Goal: Task Accomplishment & Management: Manage account settings

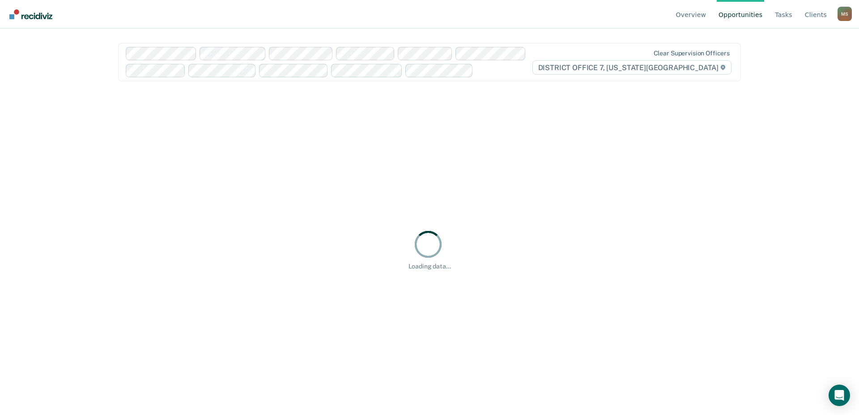
click at [844, 13] on div "M S" at bounding box center [844, 14] width 14 height 14
click at [790, 71] on link "Go to Operations" at bounding box center [808, 71] width 58 height 8
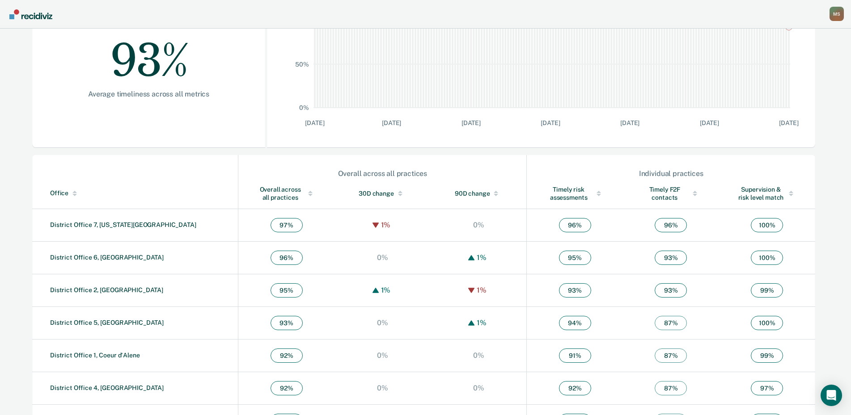
scroll to position [208, 0]
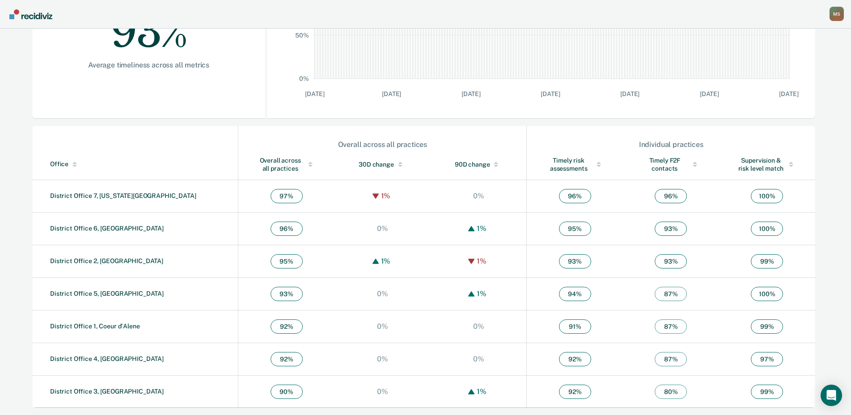
click at [256, 161] on div "Overall across all practices" at bounding box center [286, 165] width 60 height 16
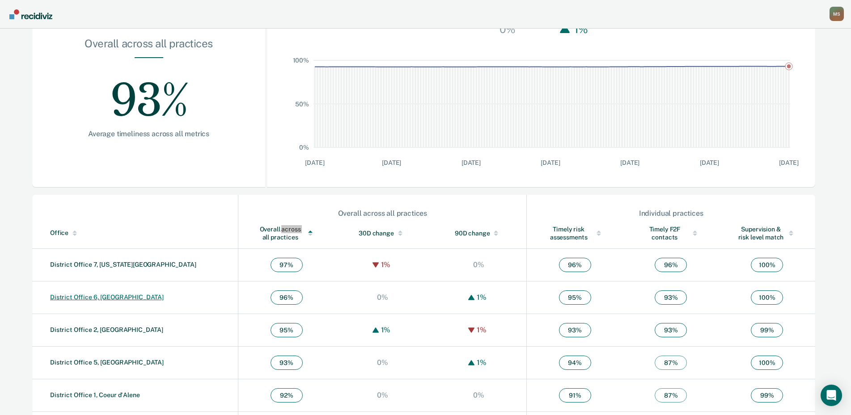
scroll to position [29, 0]
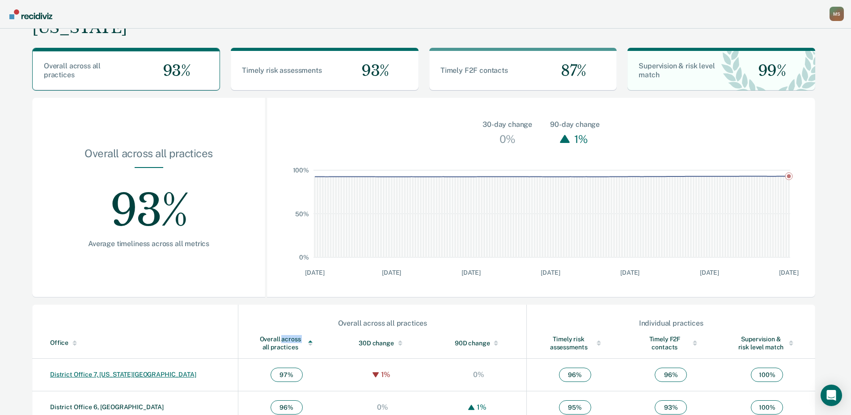
click at [88, 370] on td "District Office 7, [US_STATE][GEOGRAPHIC_DATA]" at bounding box center [135, 375] width 206 height 33
click at [86, 374] on link "District Office 7, [US_STATE][GEOGRAPHIC_DATA]" at bounding box center [123, 374] width 146 height 7
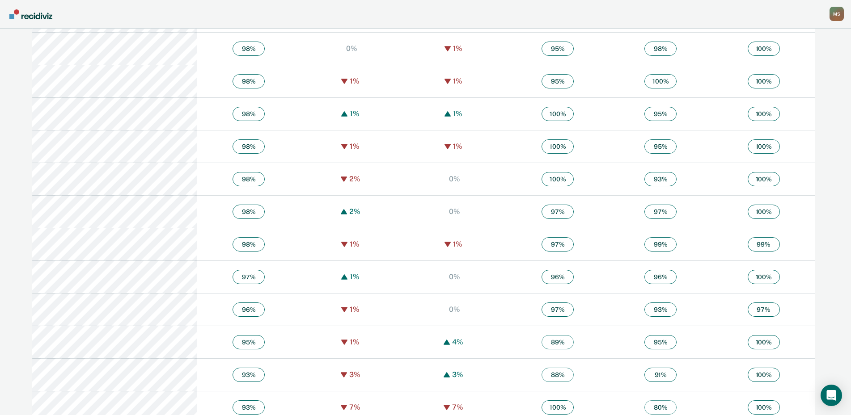
scroll to position [763, 0]
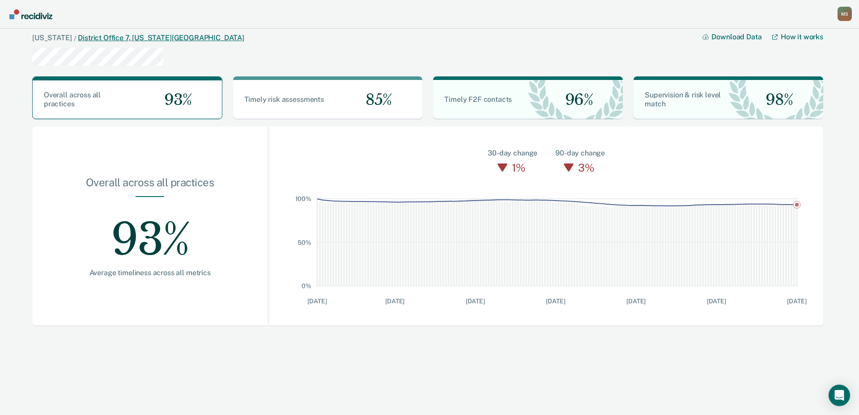
click at [119, 40] on link "District Office 7, [US_STATE][GEOGRAPHIC_DATA]" at bounding box center [161, 38] width 166 height 8
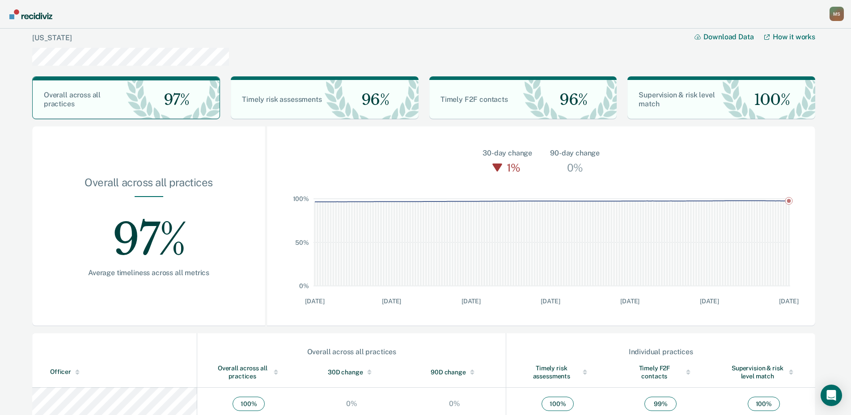
click at [22, 13] on img "Go to Recidiviz Home" at bounding box center [30, 14] width 43 height 10
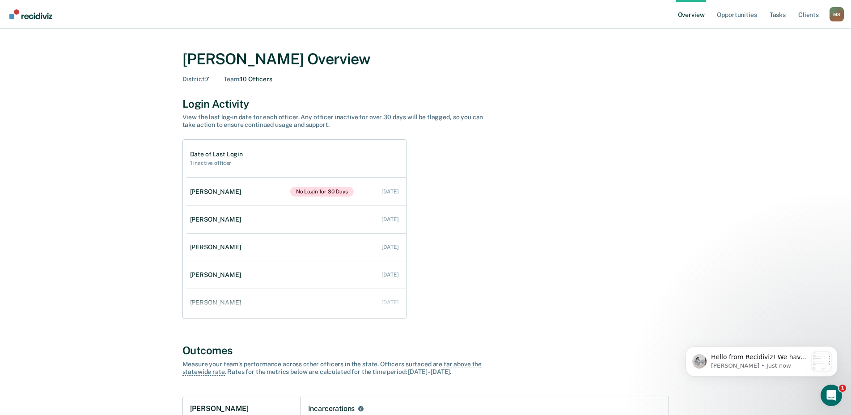
drag, startPoint x: 836, startPoint y: 19, endPoint x: 832, endPoint y: 36, distance: 17.1
click at [836, 19] on div "M S" at bounding box center [837, 14] width 14 height 14
click at [800, 67] on link "Go to Operations" at bounding box center [801, 70] width 58 height 8
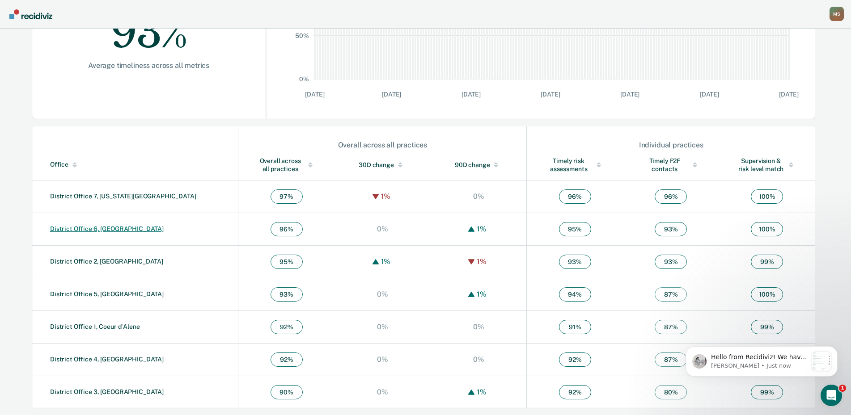
scroll to position [208, 0]
click at [117, 197] on link "District Office 7, [US_STATE][GEOGRAPHIC_DATA]" at bounding box center [123, 195] width 146 height 7
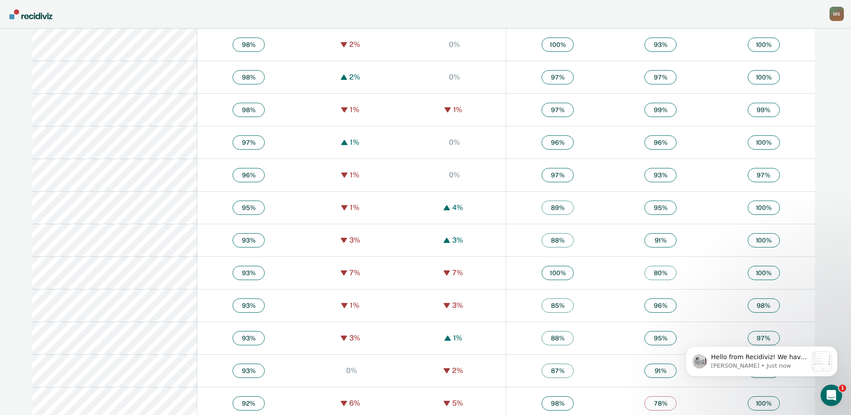
scroll to position [763, 0]
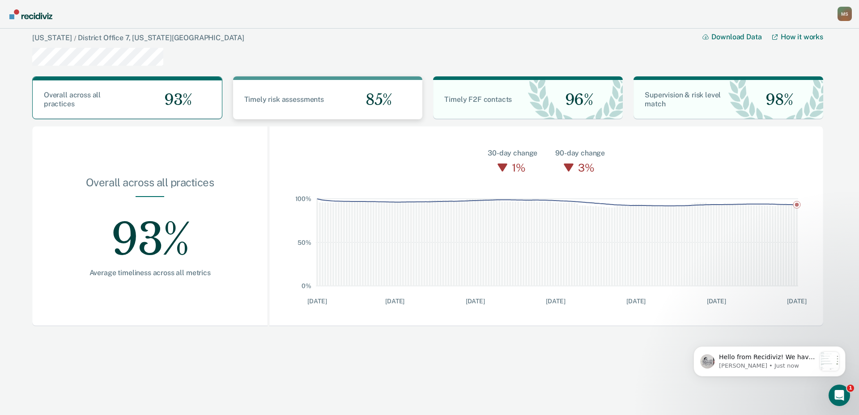
click at [355, 101] on div "85%" at bounding box center [375, 100] width 95 height 40
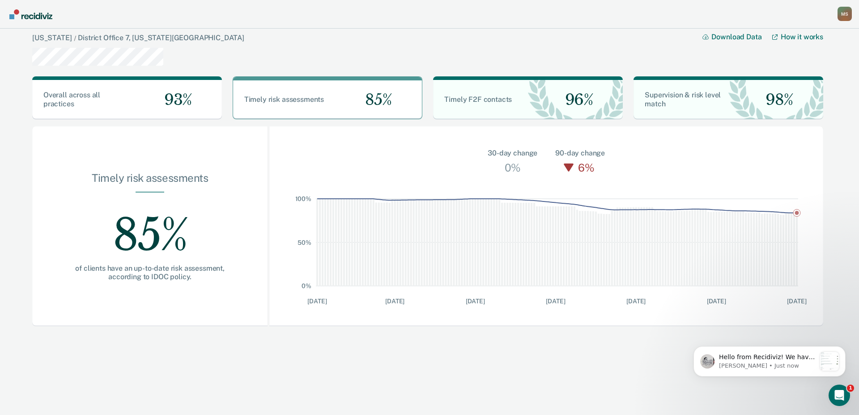
click at [843, 17] on div "M S" at bounding box center [844, 14] width 14 height 14
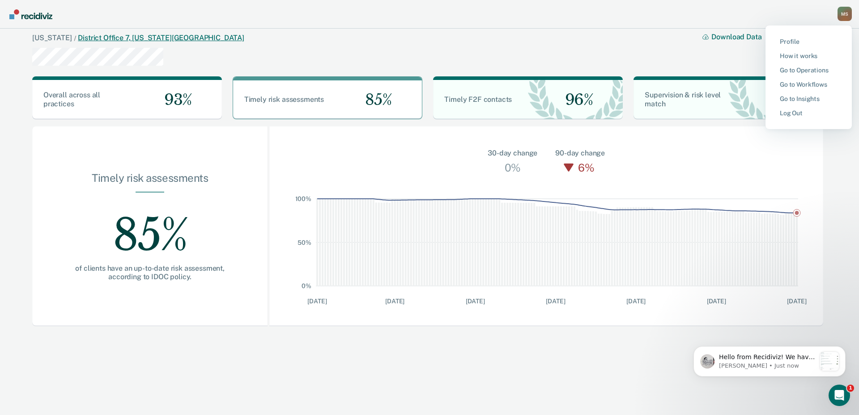
click at [78, 35] on link "District Office 7, [US_STATE][GEOGRAPHIC_DATA]" at bounding box center [161, 38] width 166 height 8
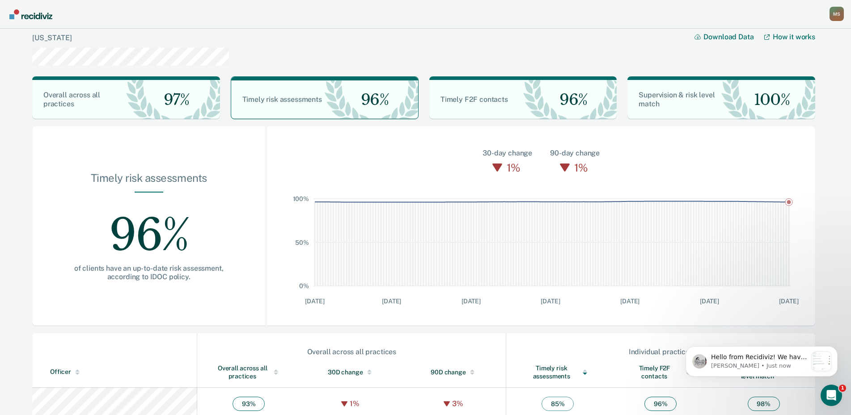
click at [24, 16] on img "Go to Recidiviz Home" at bounding box center [30, 14] width 43 height 10
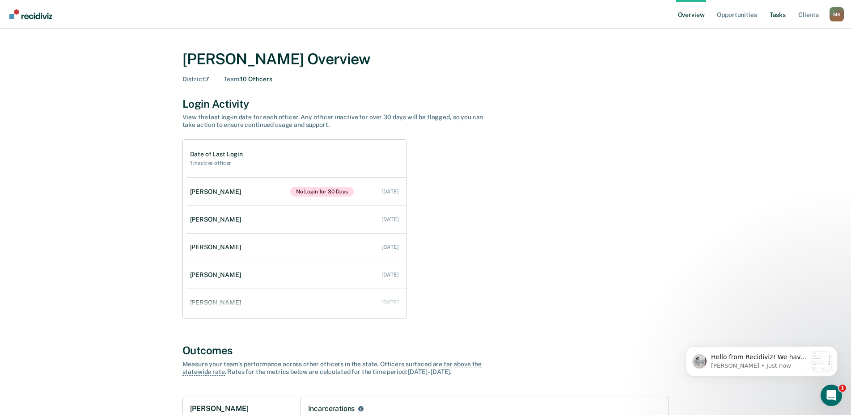
click at [779, 14] on link "Tasks" at bounding box center [778, 14] width 20 height 29
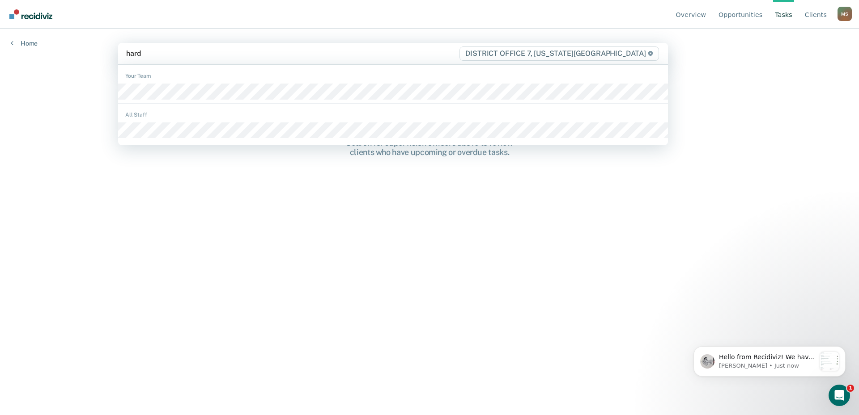
type input "hardi"
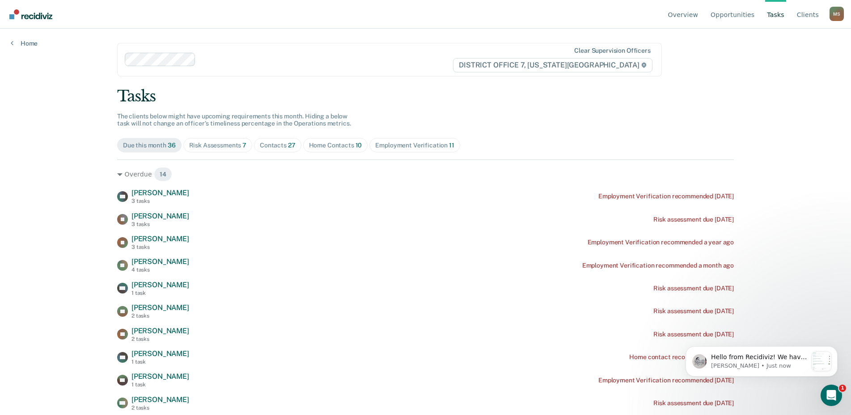
click at [280, 145] on div "Contacts 27" at bounding box center [278, 146] width 36 height 8
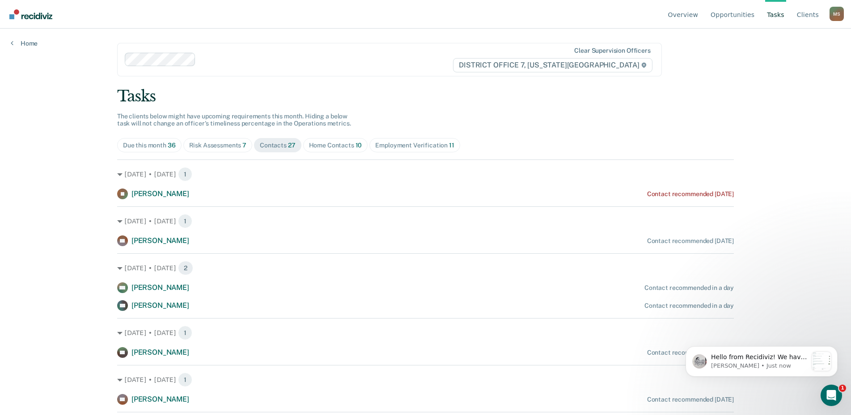
click at [216, 145] on div "Risk Assessments 7" at bounding box center [218, 146] width 58 height 8
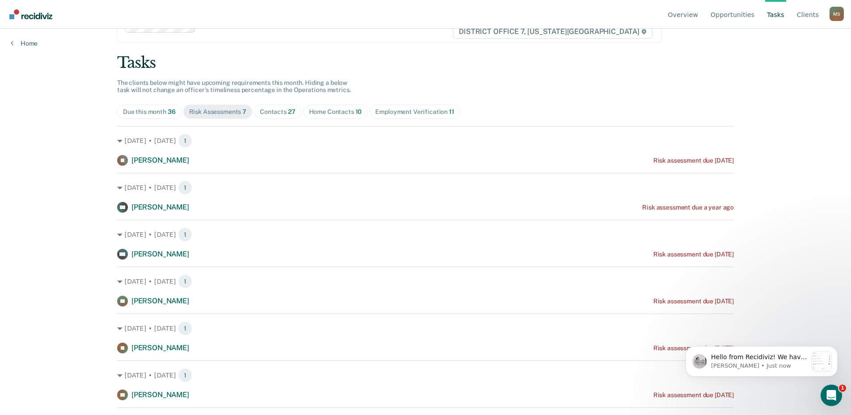
scroll to position [66, 0]
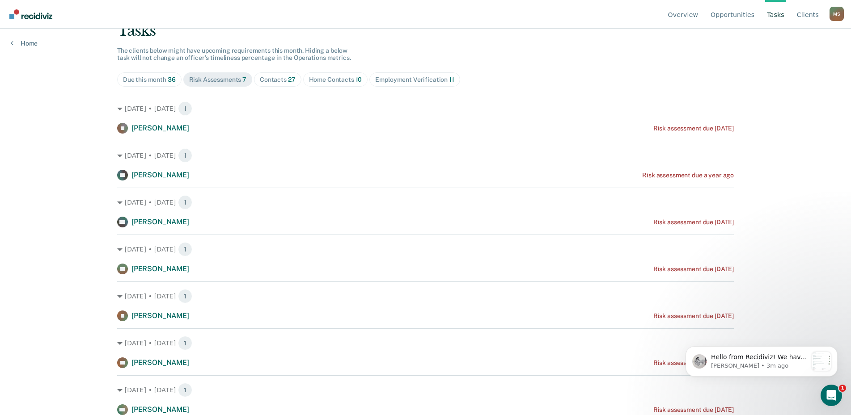
click at [288, 79] on span "27" at bounding box center [292, 79] width 8 height 7
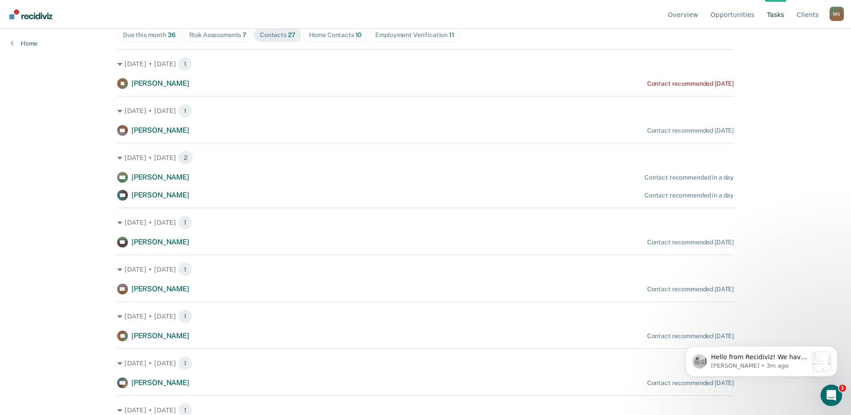
scroll to position [0, 0]
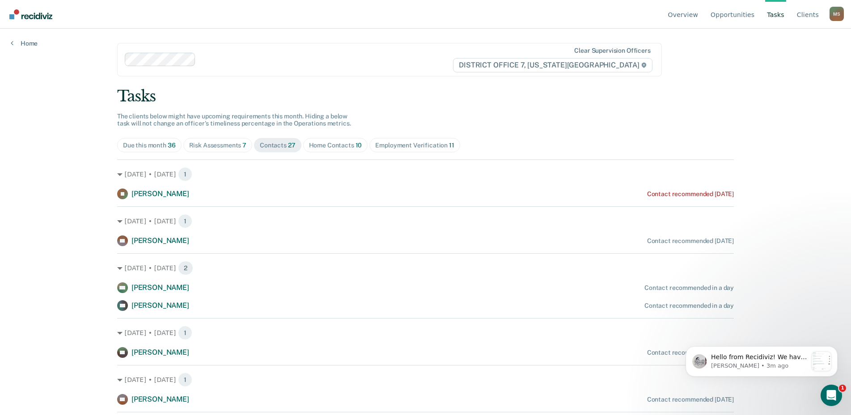
click at [834, 17] on div "M S" at bounding box center [837, 14] width 14 height 14
click at [793, 71] on link "Go to Operations" at bounding box center [801, 71] width 58 height 8
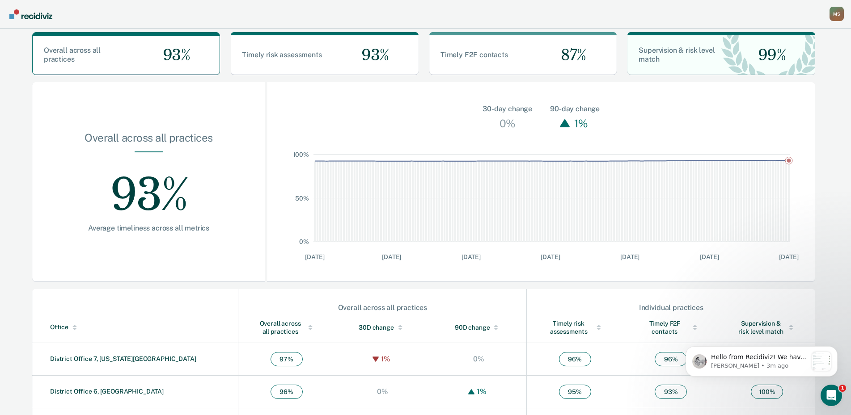
scroll to position [179, 0]
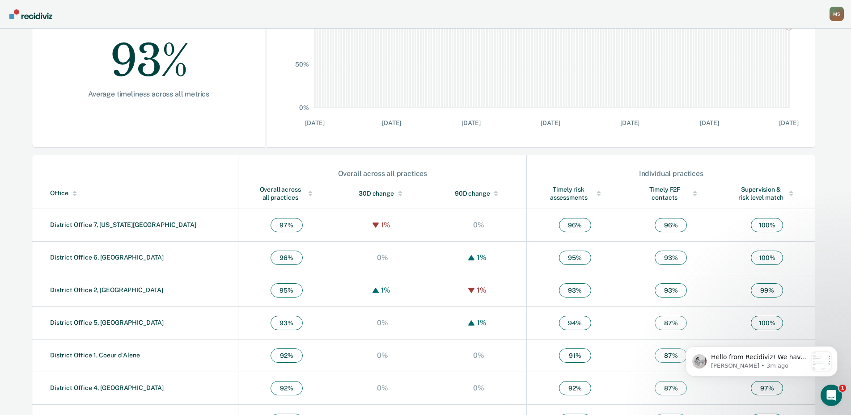
click at [85, 221] on td "District Office 7, [US_STATE][GEOGRAPHIC_DATA]" at bounding box center [135, 225] width 206 height 33
click at [85, 224] on link "District Office 7, [US_STATE][GEOGRAPHIC_DATA]" at bounding box center [123, 224] width 146 height 7
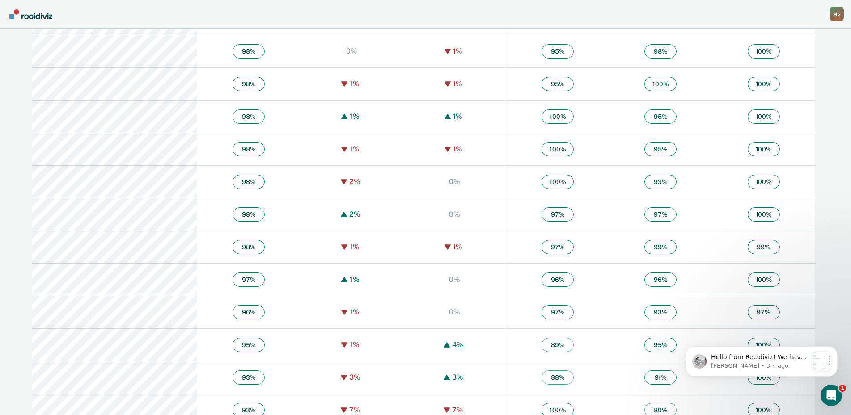
scroll to position [763, 0]
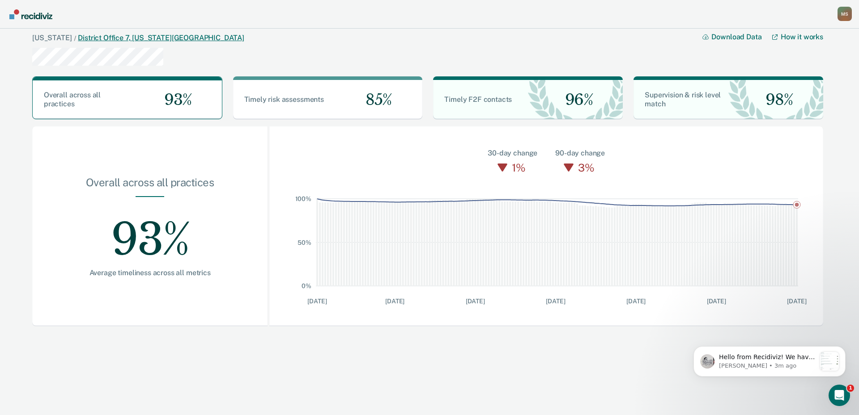
click at [99, 41] on link "District Office 7, [US_STATE][GEOGRAPHIC_DATA]" at bounding box center [161, 38] width 166 height 8
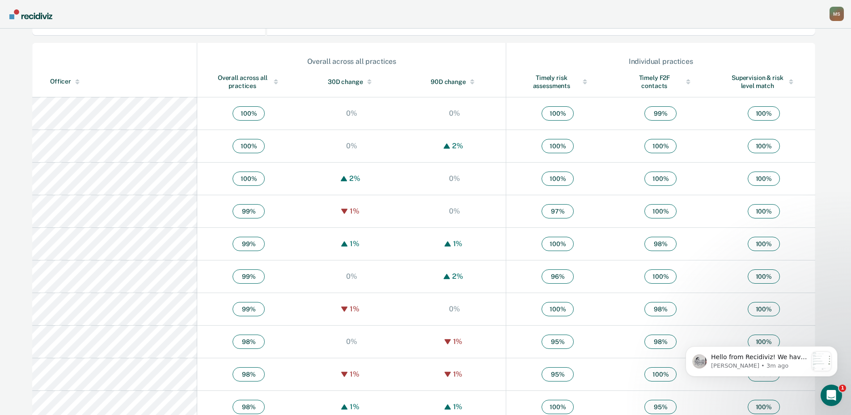
scroll to position [313, 0]
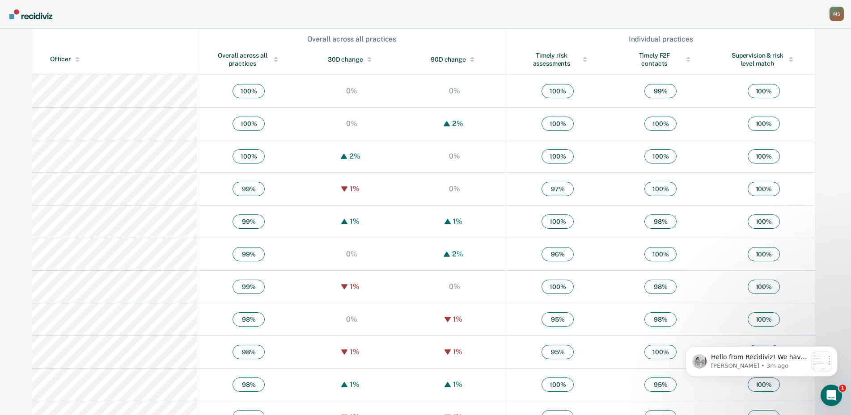
click at [215, 56] on div "Overall across all practices" at bounding box center [248, 59] width 67 height 16
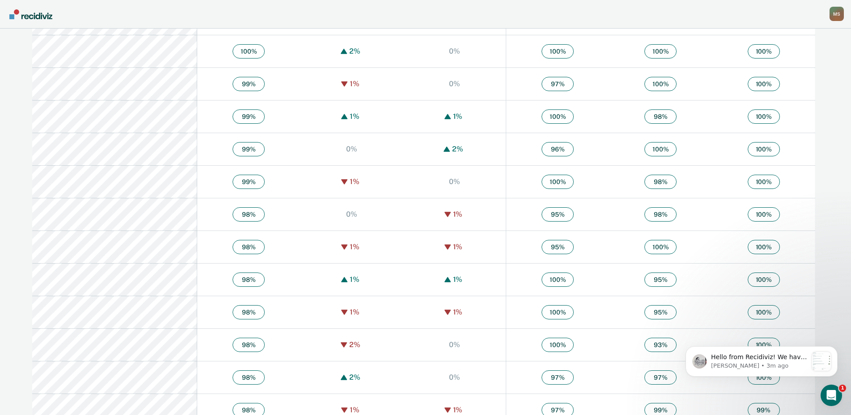
scroll to position [402, 0]
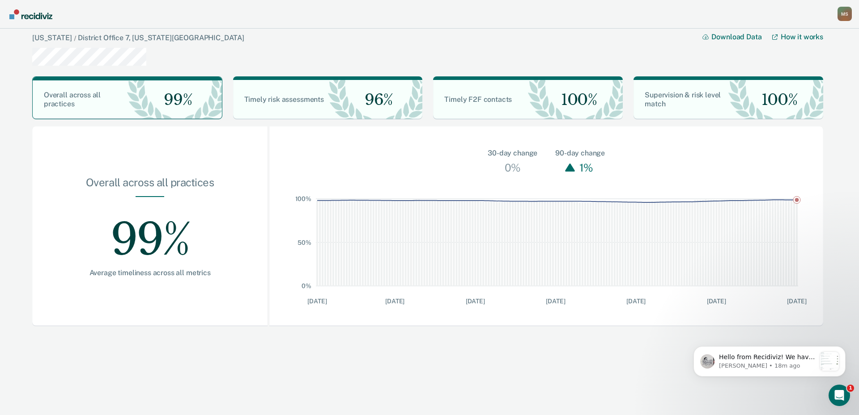
click at [31, 13] on img "Go to Recidiviz Home" at bounding box center [30, 14] width 43 height 10
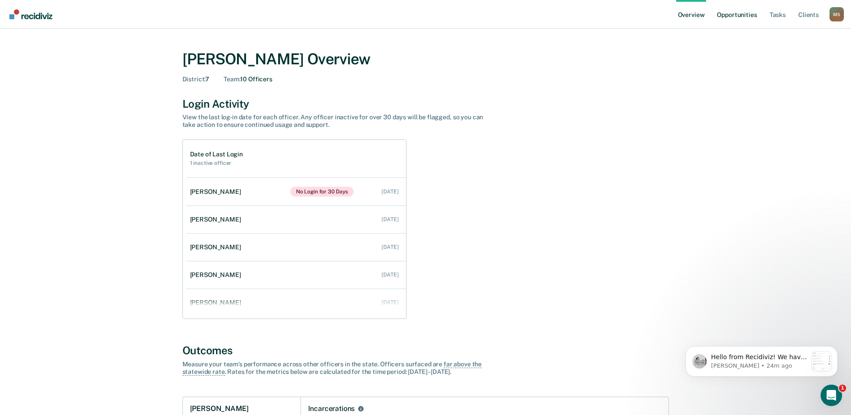
click at [737, 13] on link "Opportunities" at bounding box center [736, 14] width 43 height 29
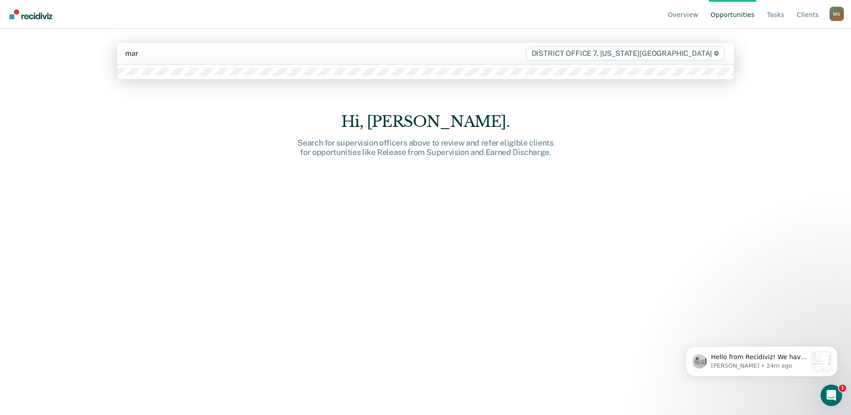
type input "mart"
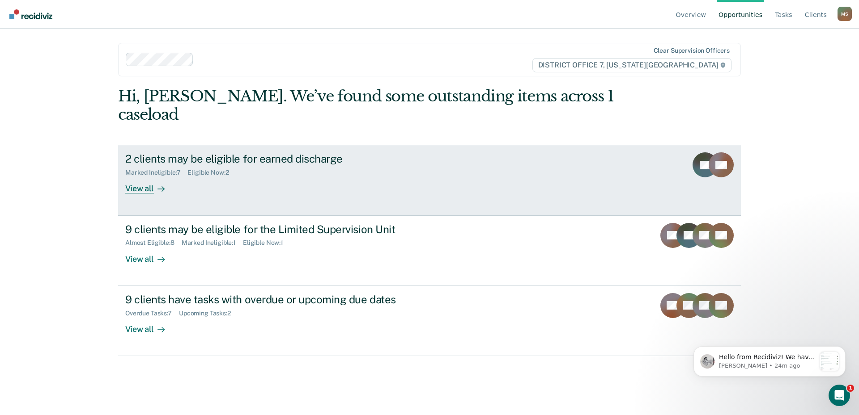
click at [146, 177] on div "View all" at bounding box center [150, 185] width 50 height 17
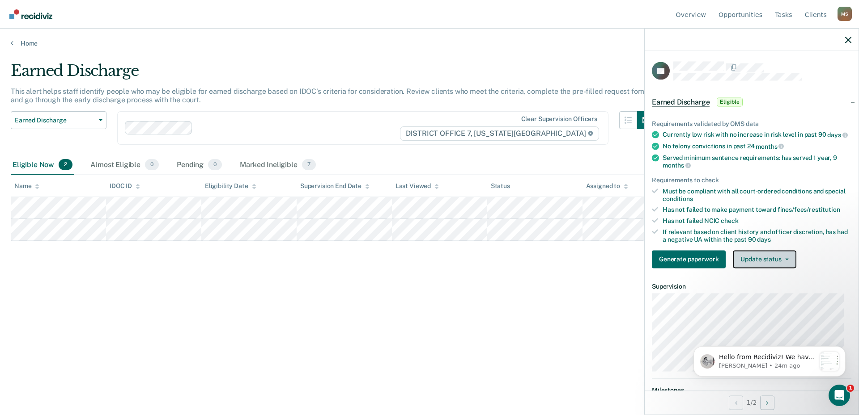
click at [786, 268] on button "Update status" at bounding box center [764, 259] width 63 height 18
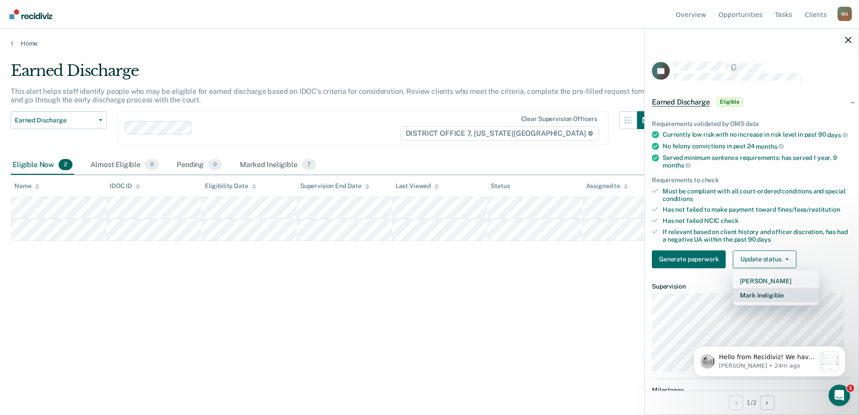
click at [775, 302] on button "Mark Ineligible" at bounding box center [776, 295] width 86 height 14
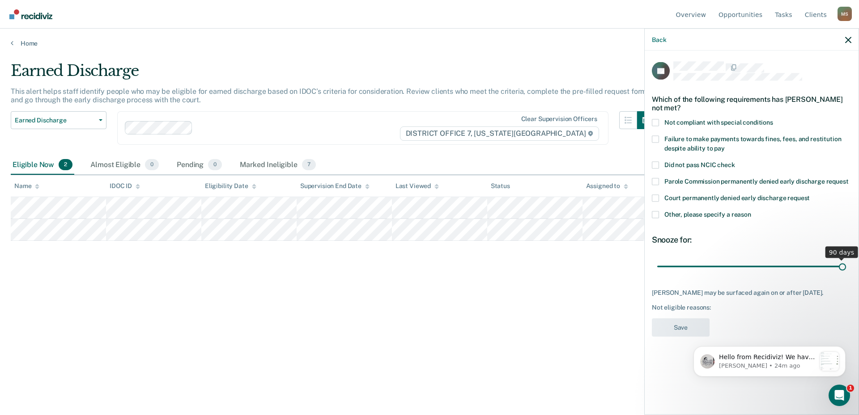
drag, startPoint x: 720, startPoint y: 268, endPoint x: 906, endPoint y: 268, distance: 186.0
type input "90"
click at [846, 268] on input "range" at bounding box center [751, 267] width 189 height 16
click at [654, 217] on span at bounding box center [655, 214] width 7 height 7
click at [751, 211] on input "Other, please specify a reason" at bounding box center [751, 211] width 0 height 0
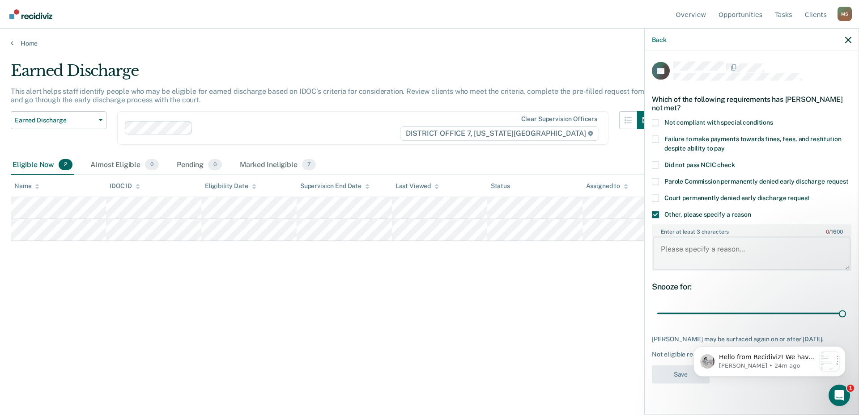
click at [698, 256] on textarea "Enter at least 3 characters 0 / 1600" at bounding box center [751, 253] width 198 height 33
type textarea "Just sentenced on new case that has been pending."
click at [666, 374] on button "Save" at bounding box center [681, 374] width 58 height 18
